Goal: Navigation & Orientation: Find specific page/section

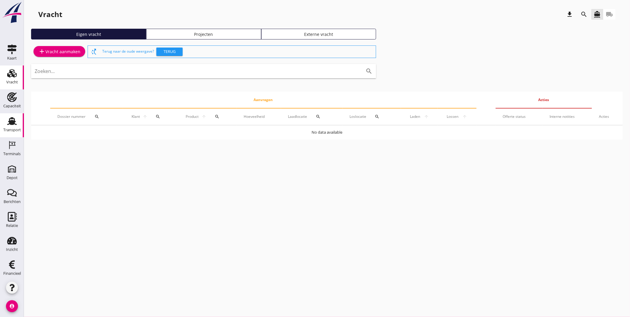
click at [13, 127] on div "Transport" at bounding box center [12, 130] width 18 height 8
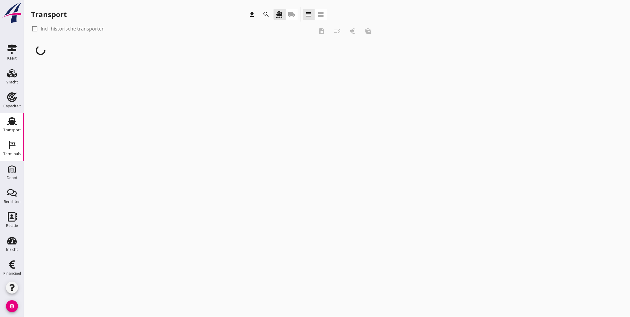
click at [11, 146] on icon "Terminals" at bounding box center [12, 145] width 10 height 10
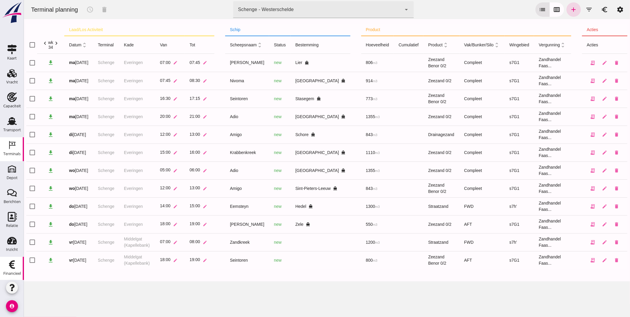
click at [14, 268] on icon "Financieel" at bounding box center [12, 265] width 10 height 10
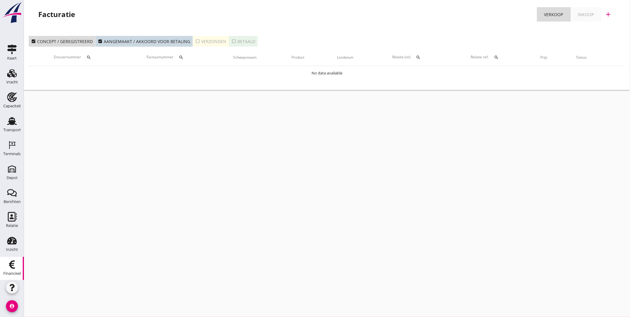
click at [13, 306] on icon "account_circle" at bounding box center [12, 306] width 12 height 12
click at [36, 304] on div "Uitloggen" at bounding box center [53, 303] width 43 height 7
click at [36, 304] on div "cancel You are impersonating another user. Facturatie Verkoop Inkoop add check_…" at bounding box center [327, 158] width 606 height 317
